Goal: Check status

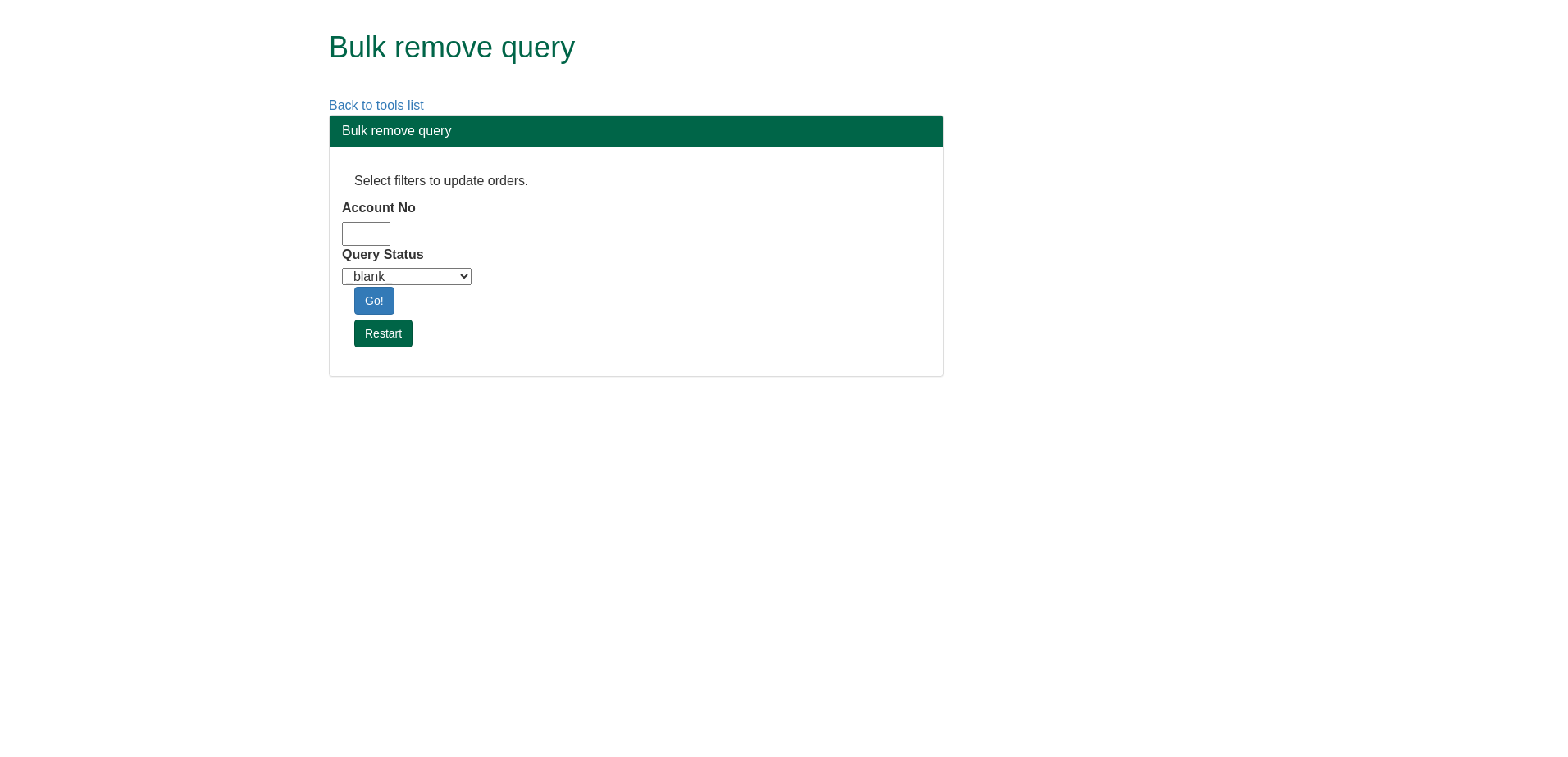
click at [370, 239] on input "Account No" at bounding box center [366, 234] width 48 height 24
type input "adm10"
click at [394, 266] on div "Query Status _blank_ Customer Credit_Control Purchasing Internal Other Address …" at bounding box center [636, 267] width 588 height 41
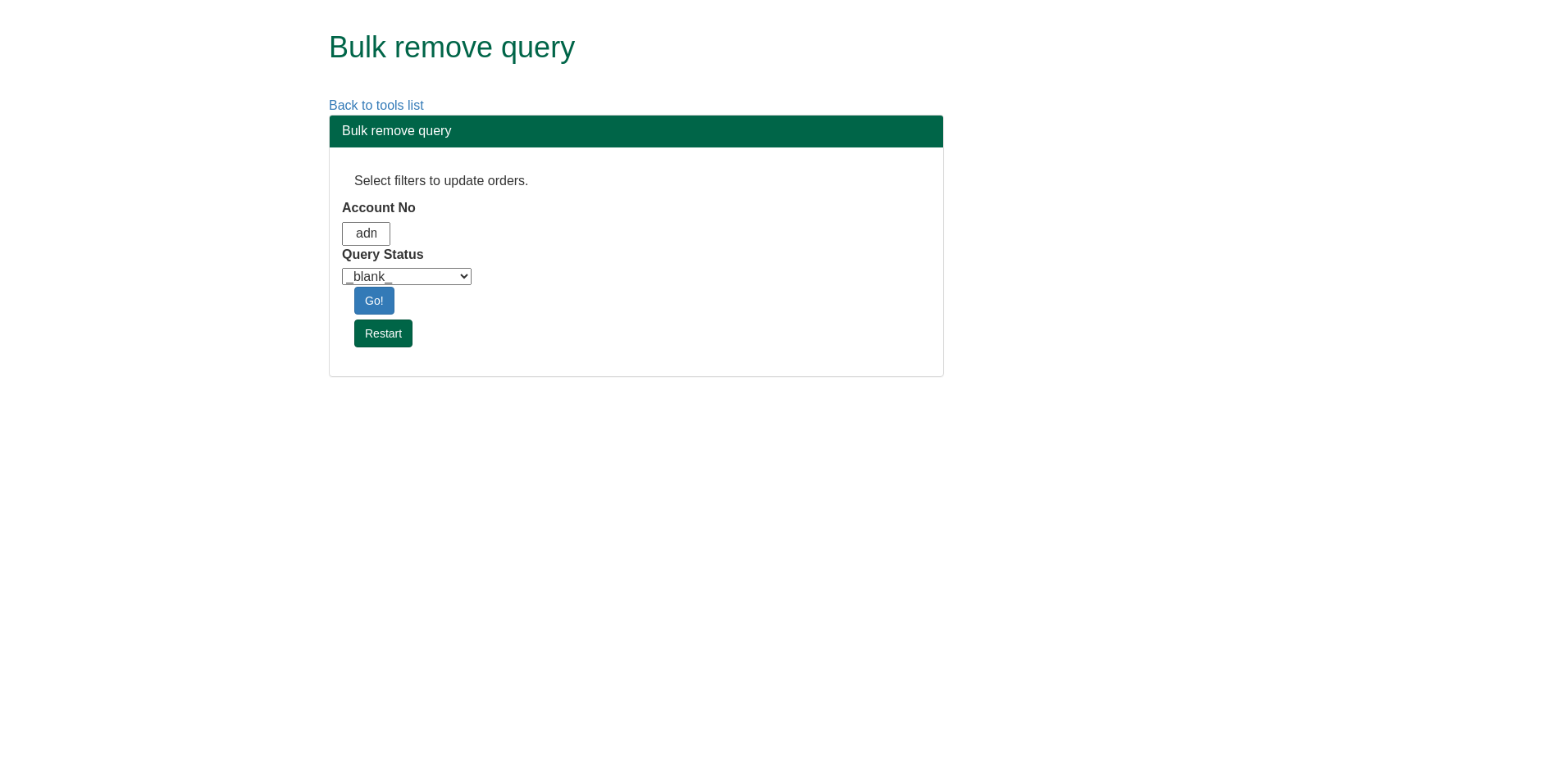
drag, startPoint x: 396, startPoint y: 269, endPoint x: 404, endPoint y: 284, distance: 17.0
click at [396, 269] on select "_blank_ Customer Credit_Control Purchasing Internal Other Address High_Value Co…" at bounding box center [407, 277] width 129 height 17
select select "Automation_Check"
click at [342, 268] on select "_blank_ Customer Credit_Control Purchasing Internal Other Address High_Value Co…" at bounding box center [407, 277] width 129 height 17
click at [372, 295] on link "Go!" at bounding box center [374, 301] width 40 height 28
